Goal: Find specific page/section: Find specific page/section

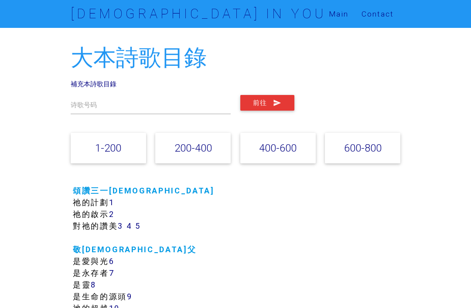
click at [373, 146] on link "600-800" at bounding box center [362, 148] width 37 height 13
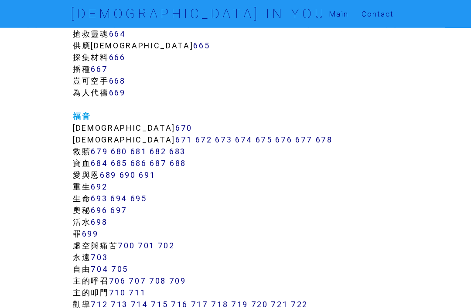
scroll to position [4149, 0]
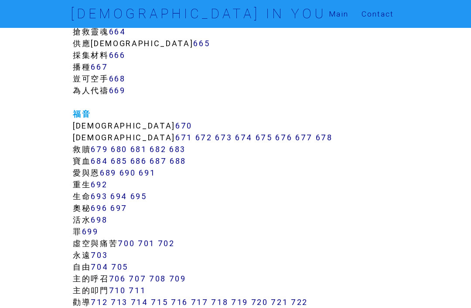
click at [113, 174] on link "689" at bounding box center [108, 173] width 17 height 10
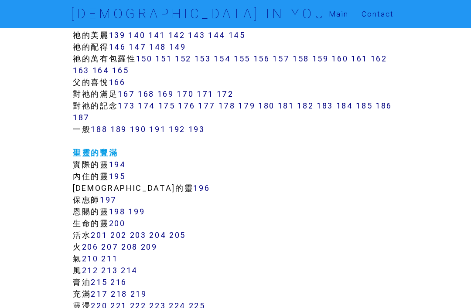
scroll to position [682, 0]
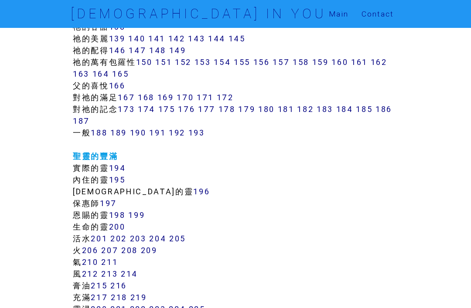
click at [342, 17] on link "Main" at bounding box center [338, 14] width 33 height 28
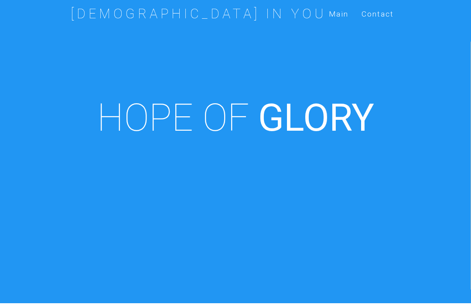
scroll to position [314, 0]
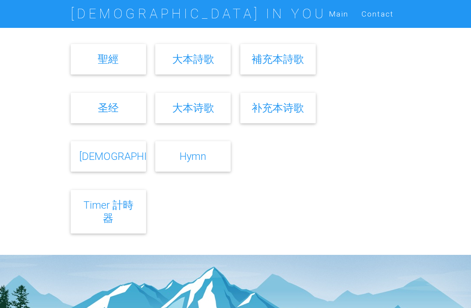
click at [282, 65] on link "補充本詩歌" at bounding box center [278, 59] width 52 height 13
click at [197, 163] on link "Hymn" at bounding box center [193, 156] width 27 height 13
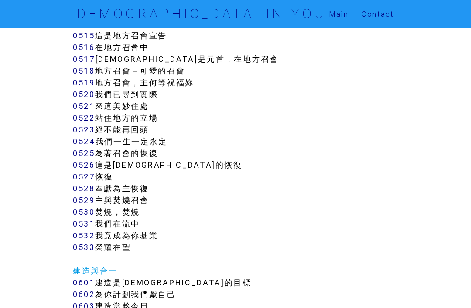
scroll to position [2428, 0]
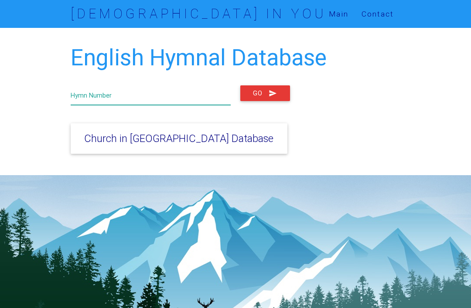
click at [187, 99] on input "text" at bounding box center [151, 95] width 160 height 20
click at [187, 98] on input "text" at bounding box center [151, 95] width 160 height 20
type input "Amazing grace"
click at [269, 98] on icon "submit" at bounding box center [273, 93] width 9 height 16
